Goal: Task Accomplishment & Management: Use online tool/utility

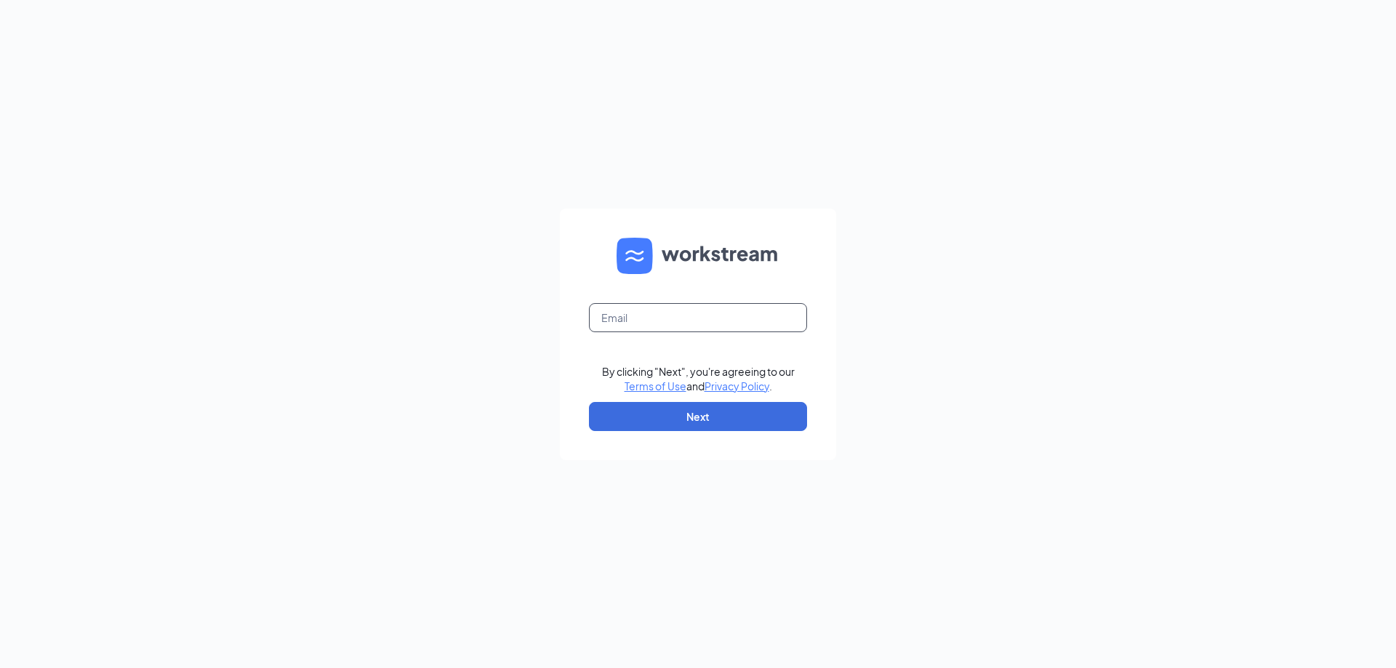
click at [709, 312] on input "text" at bounding box center [698, 317] width 218 height 29
type input "alexanderbsmith11@gmail.com"
click at [713, 415] on button "Next" at bounding box center [698, 416] width 218 height 29
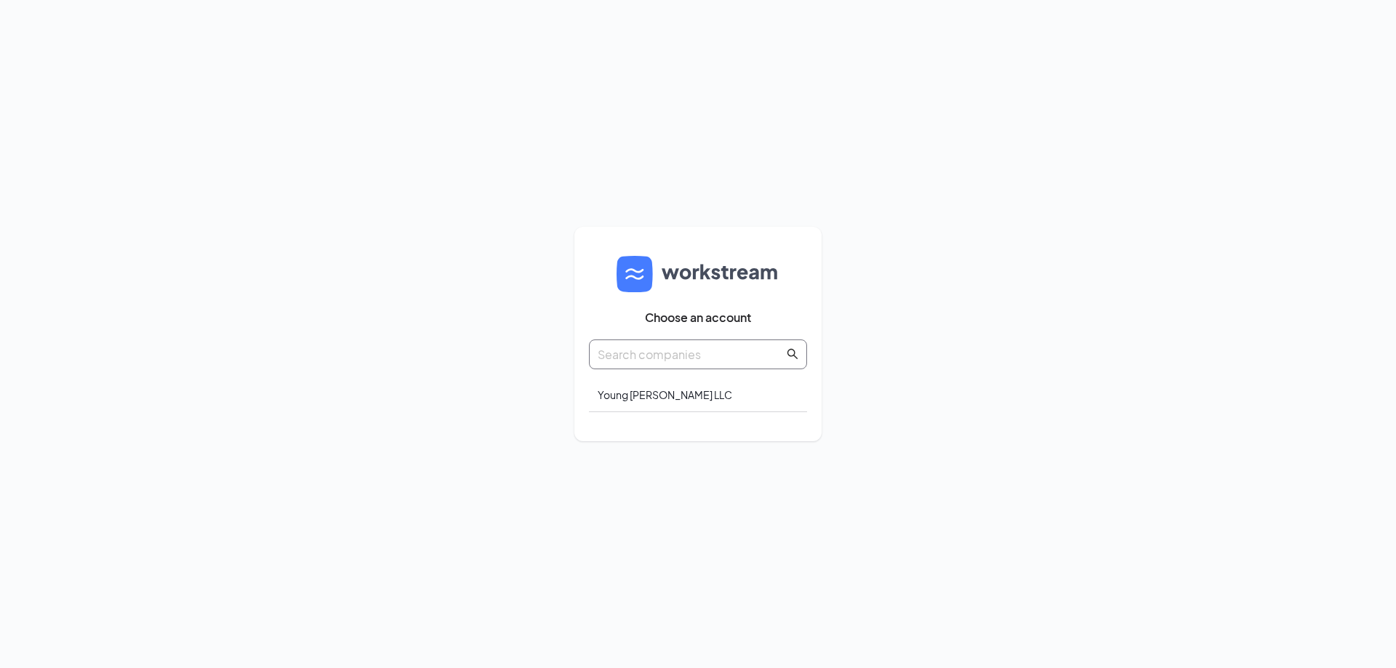
click at [673, 350] on input "text" at bounding box center [691, 354] width 186 height 18
click at [674, 402] on div "Young [PERSON_NAME] LLC" at bounding box center [698, 395] width 218 height 34
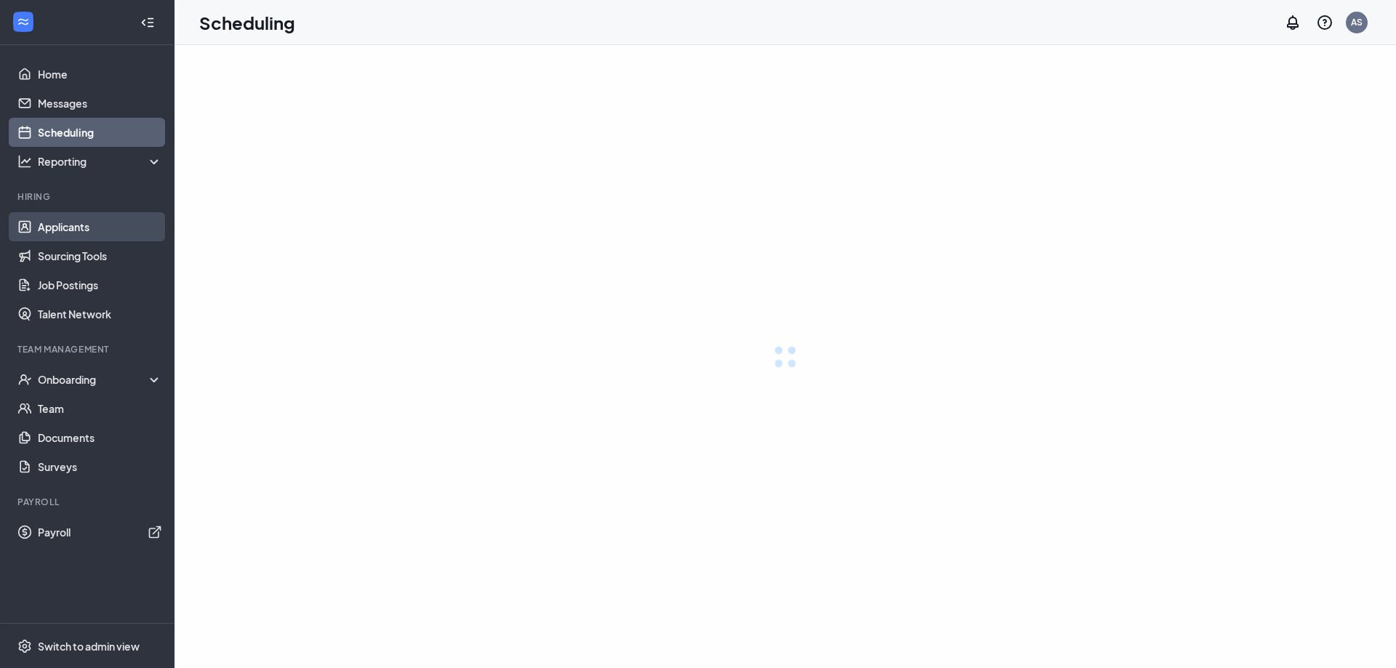
click at [84, 215] on link "Applicants" at bounding box center [100, 226] width 124 height 29
click at [124, 229] on link "Applicants" at bounding box center [100, 226] width 124 height 29
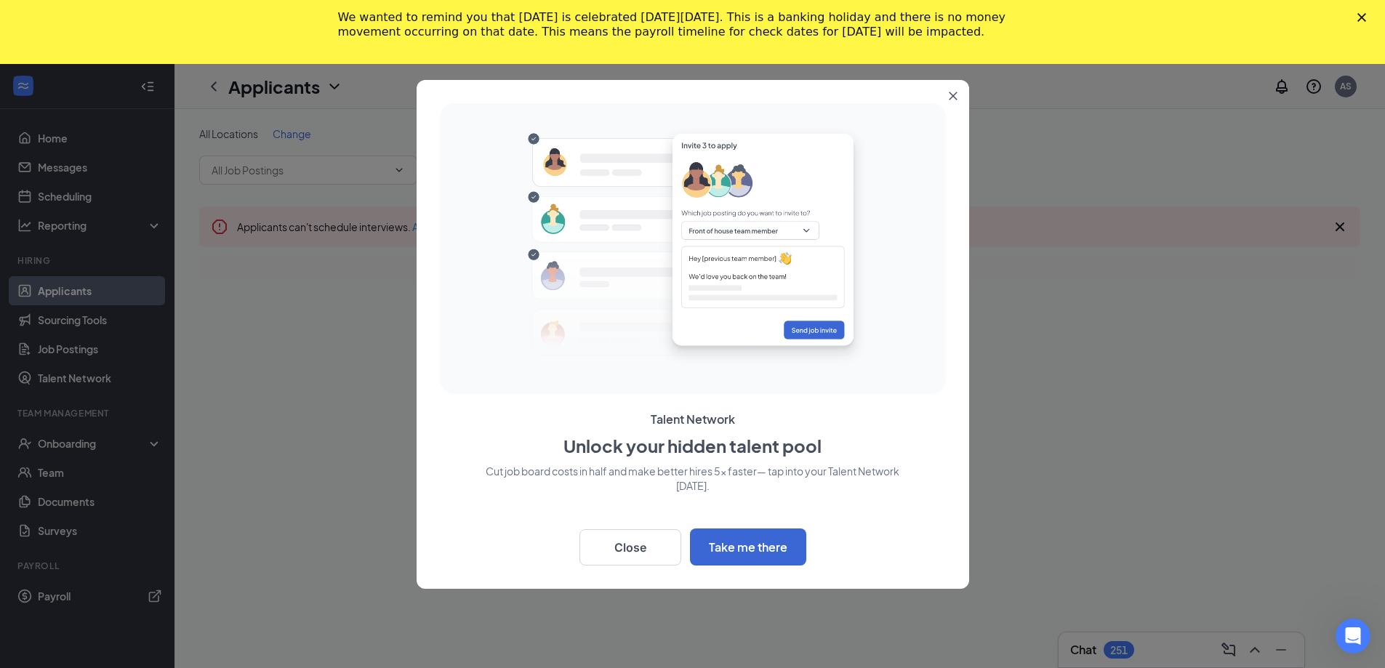
click at [1366, 14] on icon "Close" at bounding box center [1362, 17] width 9 height 9
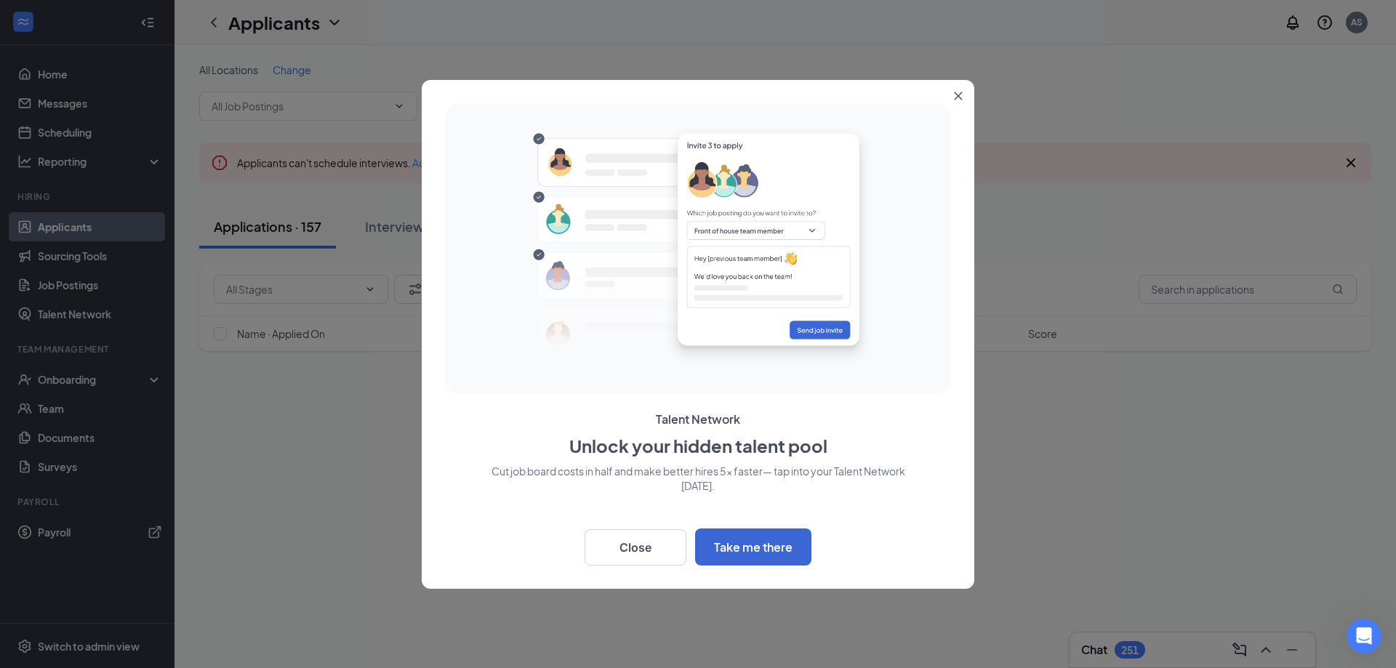
click at [954, 94] on icon "Close" at bounding box center [958, 96] width 9 height 9
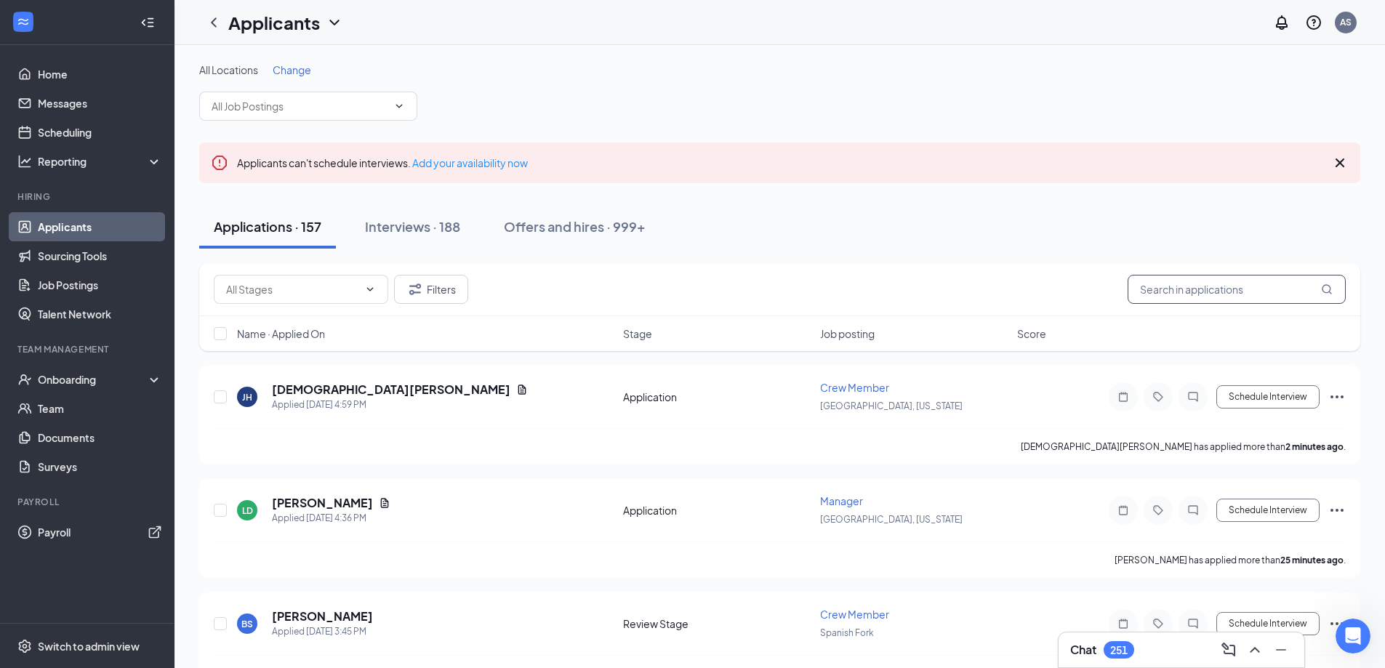
click at [1167, 289] on input "text" at bounding box center [1237, 289] width 218 height 29
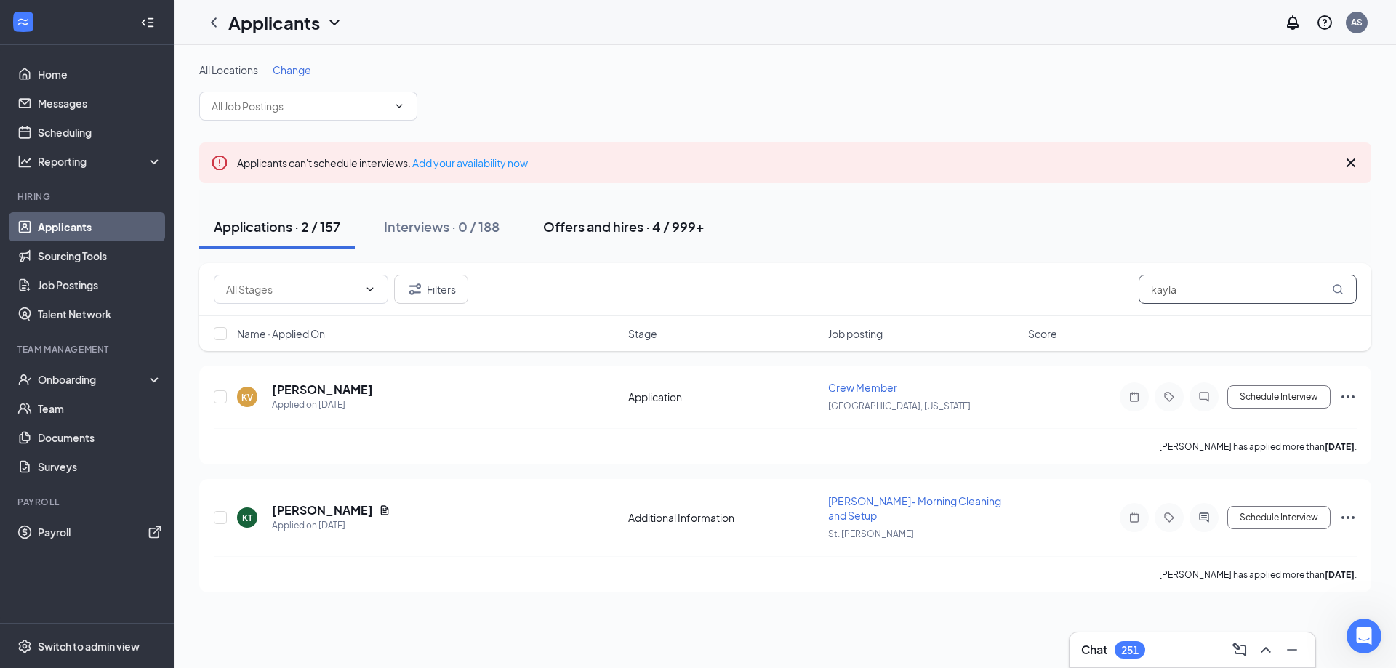
type input "kayla"
click at [635, 226] on div "Offers and hires · 4 / 999+" at bounding box center [623, 226] width 161 height 18
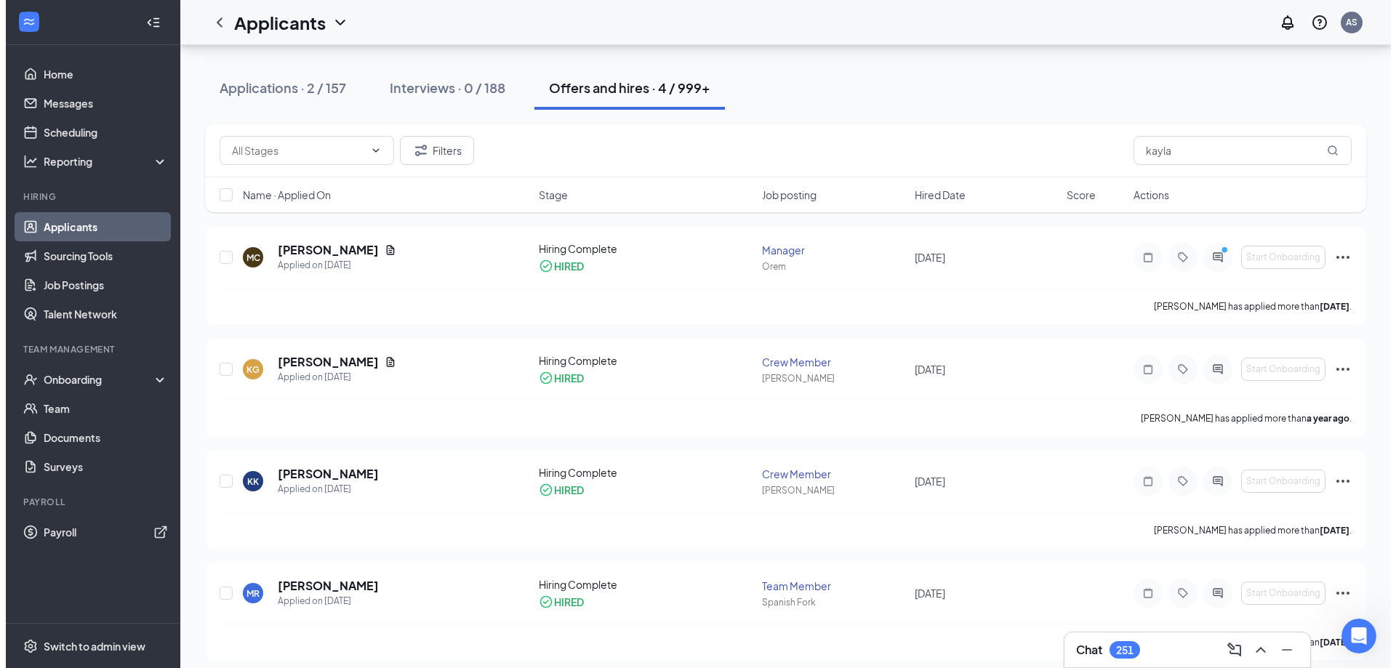
scroll to position [148, 0]
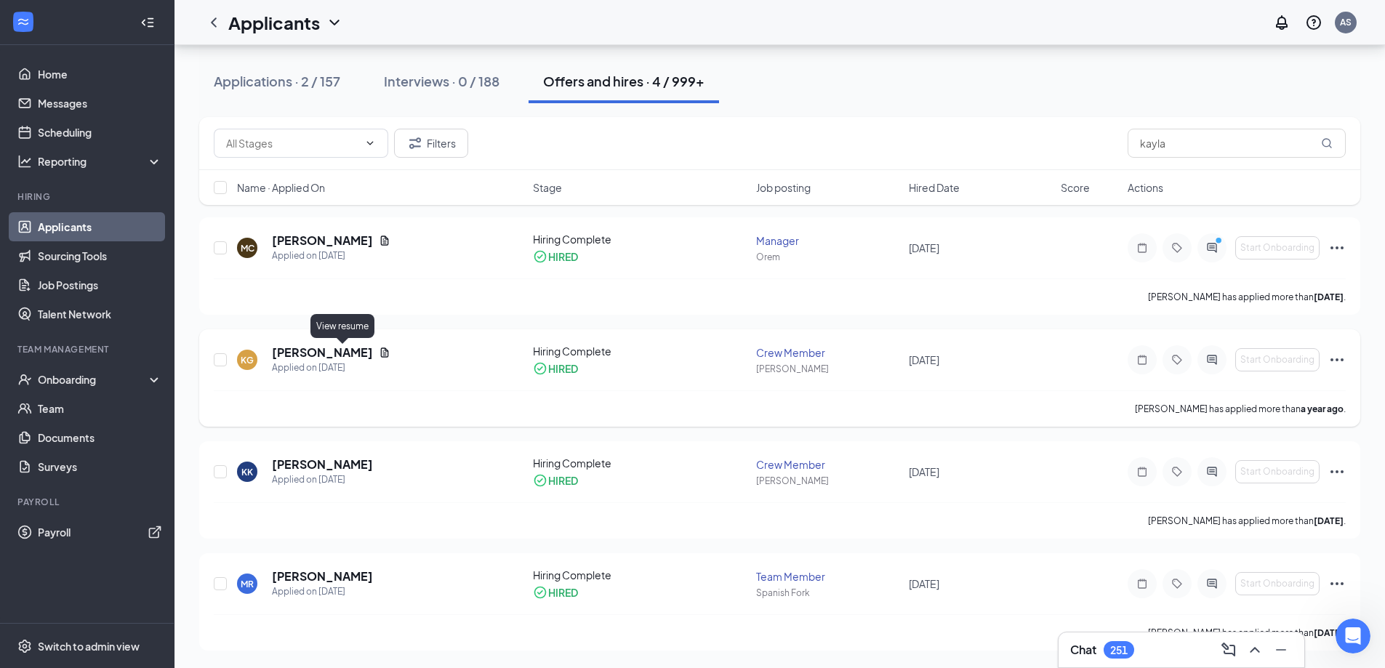
click at [379, 351] on icon "Document" at bounding box center [385, 353] width 12 height 12
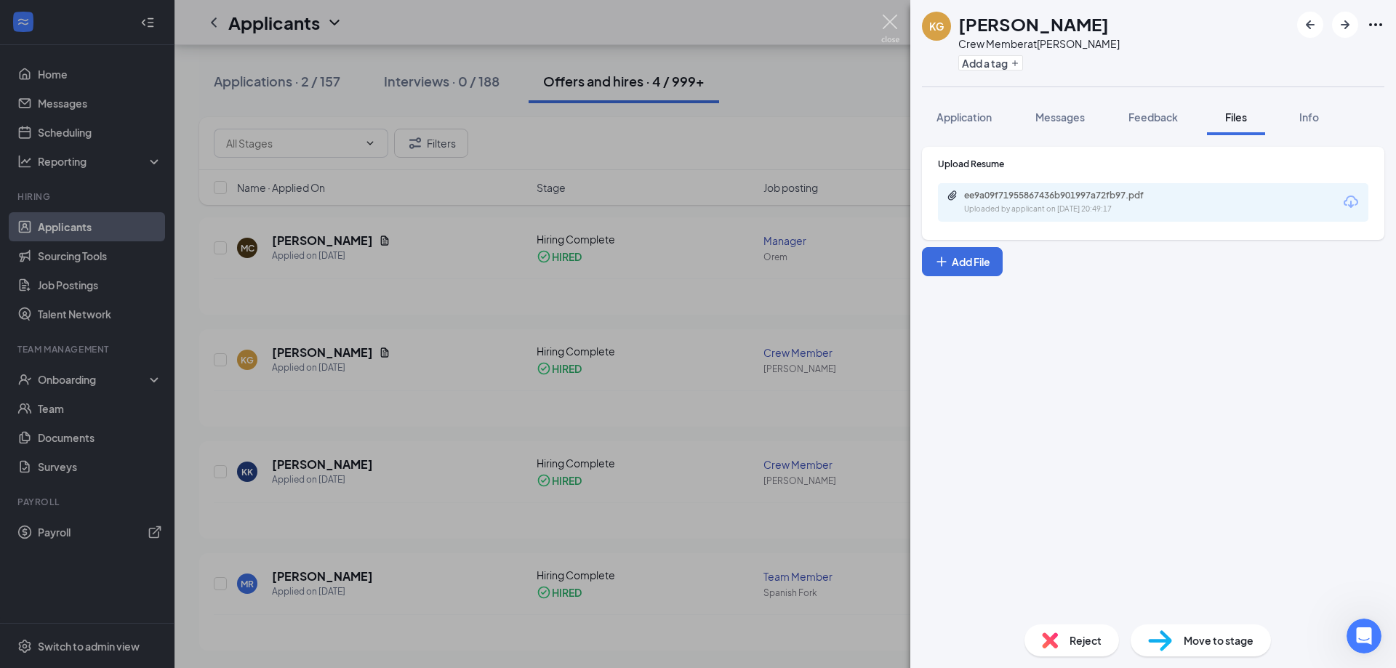
click at [891, 24] on img at bounding box center [890, 29] width 18 height 28
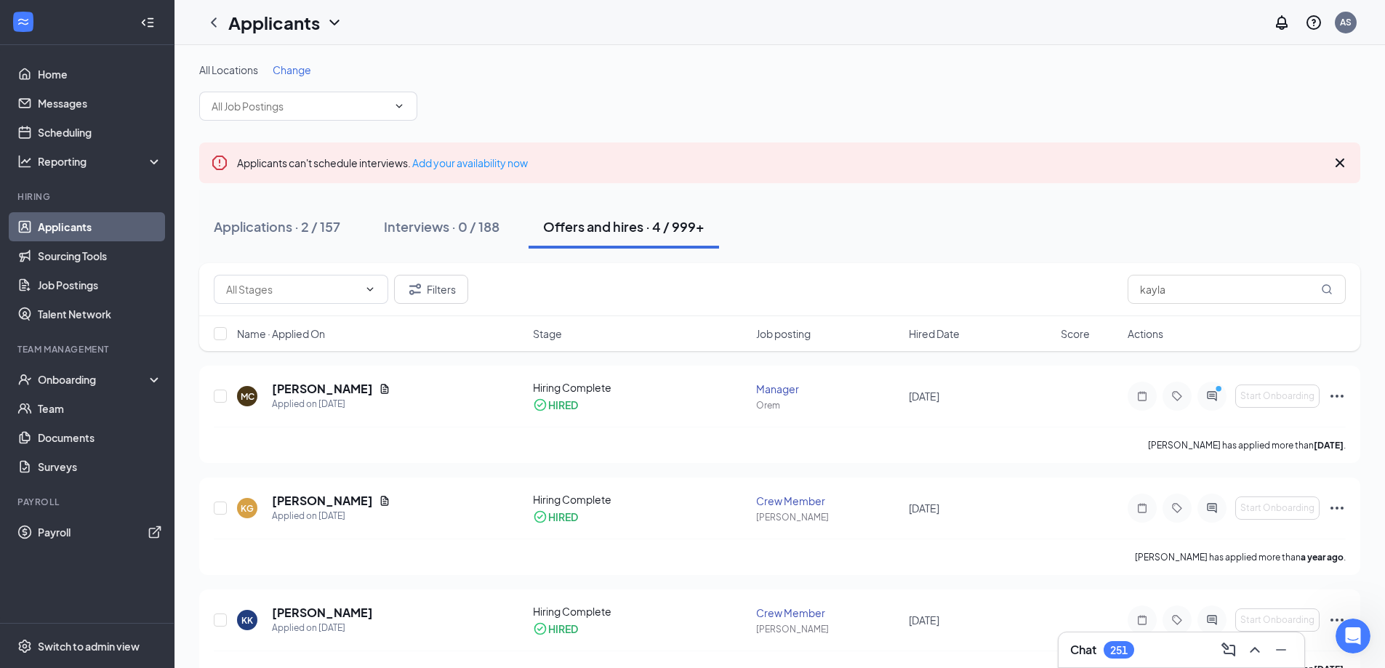
click at [1337, 168] on icon "Cross" at bounding box center [1339, 162] width 17 height 17
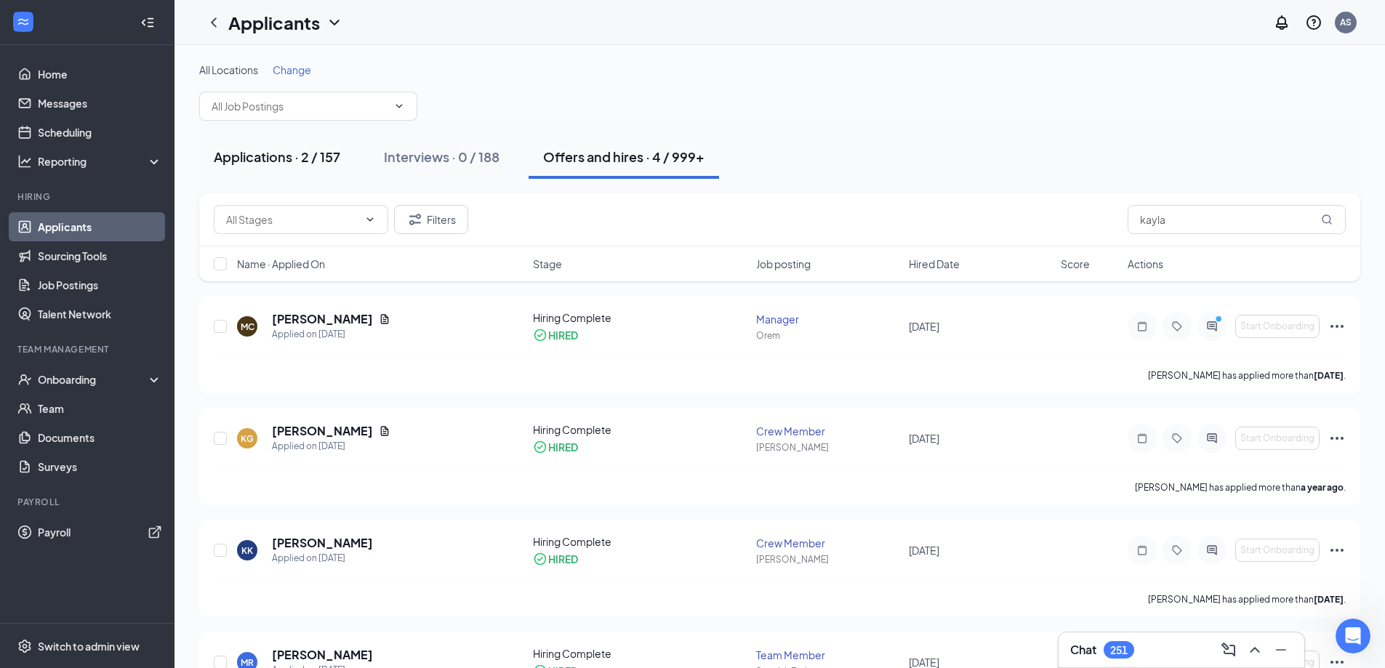
click at [313, 149] on div "Applications · 2 / 157" at bounding box center [277, 157] width 127 height 18
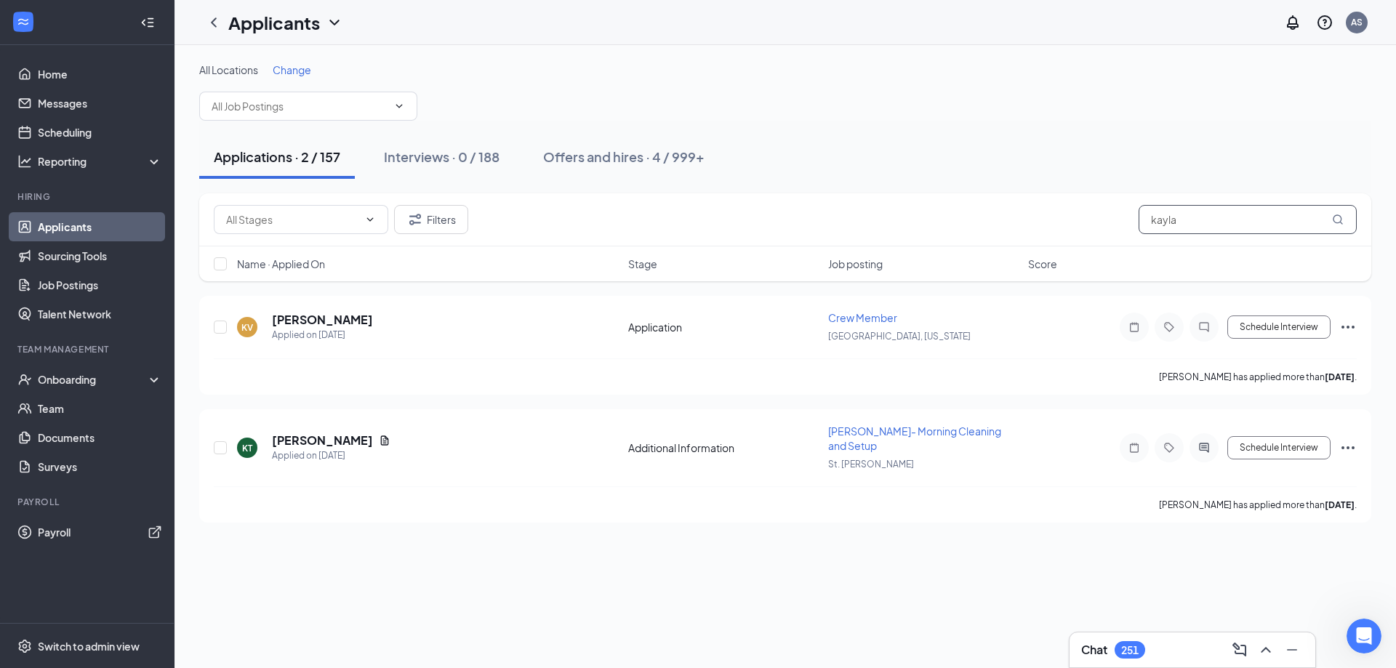
drag, startPoint x: 1177, startPoint y: 201, endPoint x: 1177, endPoint y: 213, distance: 11.6
click at [1177, 213] on div "Filters kayla" at bounding box center [785, 219] width 1172 height 53
click at [1177, 213] on input "kayla" at bounding box center [1248, 219] width 218 height 29
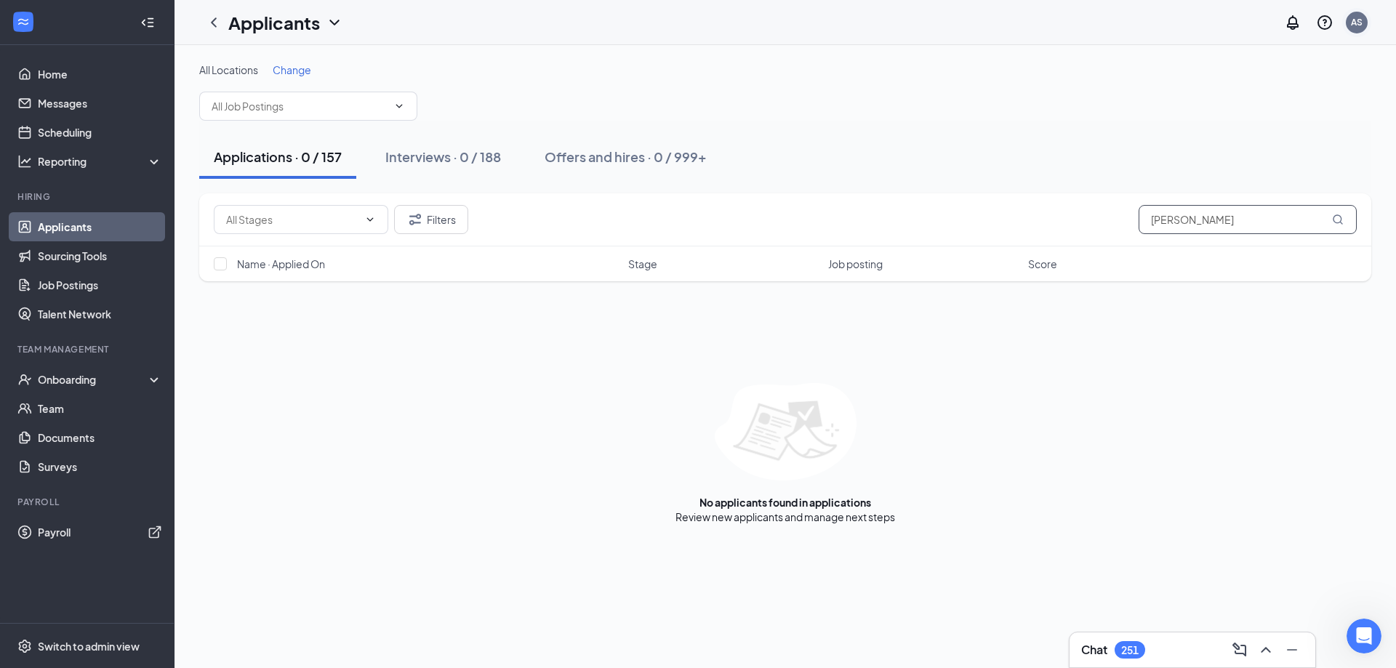
type input "begay"
click at [1355, 28] on div "AS" at bounding box center [1357, 23] width 22 height 22
click at [1256, 220] on div "Log out" at bounding box center [1284, 222] width 157 height 15
